Goal: Task Accomplishment & Management: Use online tool/utility

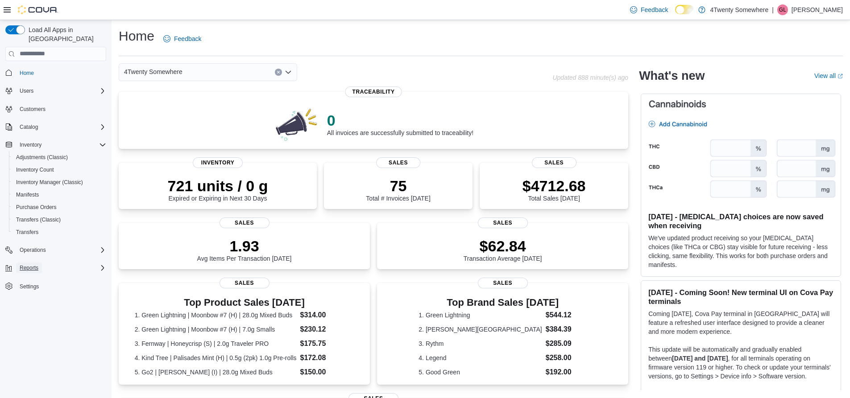
click at [37, 265] on span "Reports" at bounding box center [29, 268] width 19 height 7
click at [25, 327] on span "Reports" at bounding box center [25, 330] width 19 height 7
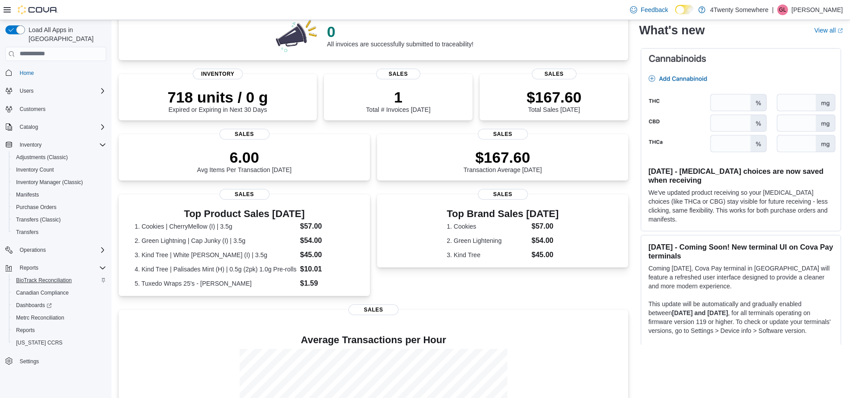
scroll to position [89, 0]
click at [26, 327] on span "Reports" at bounding box center [25, 330] width 19 height 7
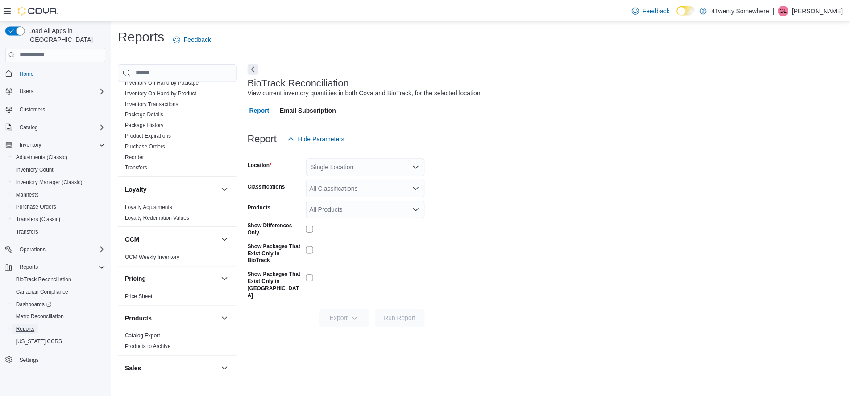
scroll to position [446, 0]
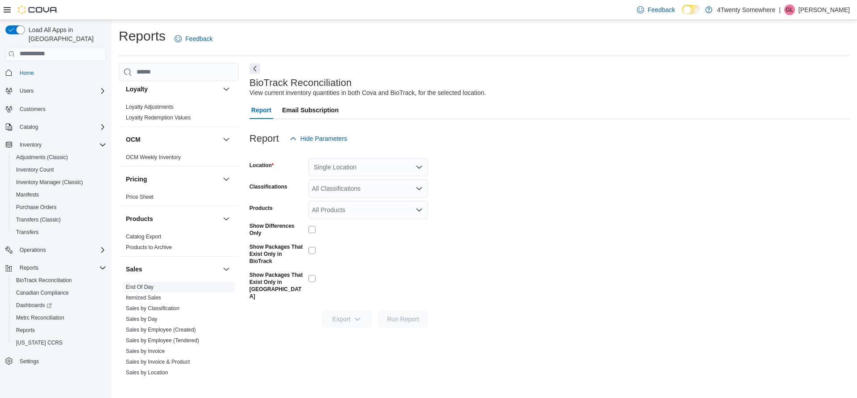
click at [144, 288] on link "End Of Day" at bounding box center [140, 287] width 28 height 6
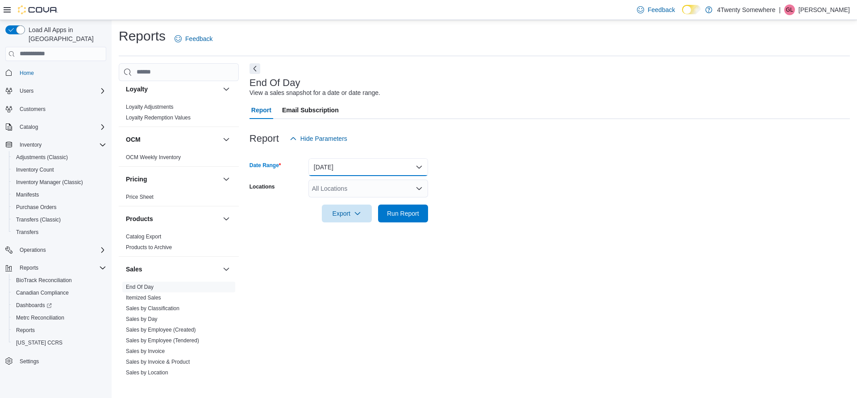
click at [355, 167] on button "Today" at bounding box center [368, 167] width 120 height 18
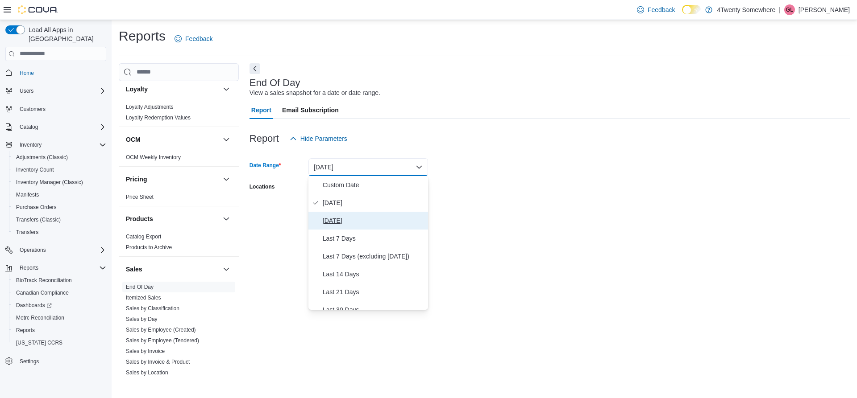
click at [349, 224] on span "Yesterday" at bounding box center [374, 221] width 102 height 11
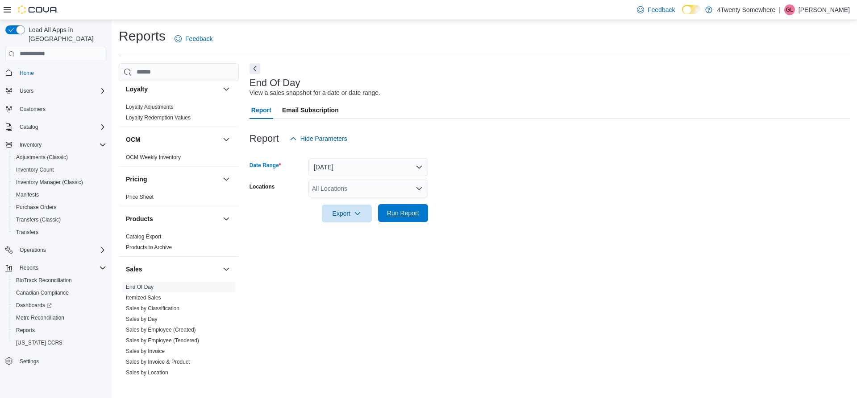
drag, startPoint x: 398, startPoint y: 215, endPoint x: 398, endPoint y: 219, distance: 4.5
click at [398, 215] on span "Run Report" at bounding box center [403, 213] width 32 height 9
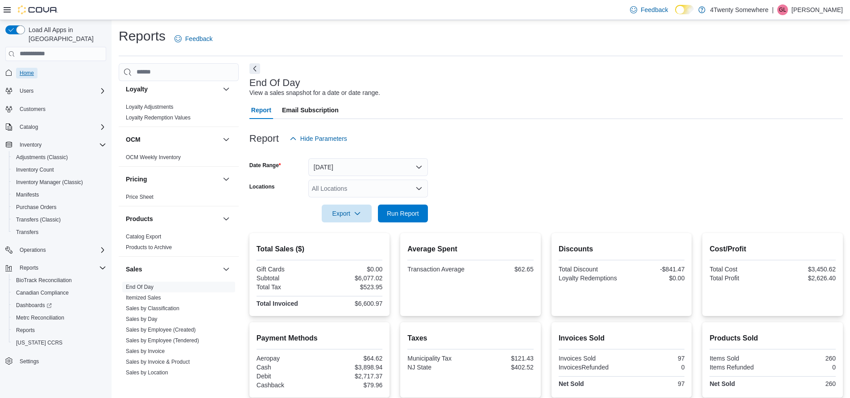
click at [21, 70] on span "Home" at bounding box center [27, 73] width 14 height 7
